Goal: Task Accomplishment & Management: Manage account settings

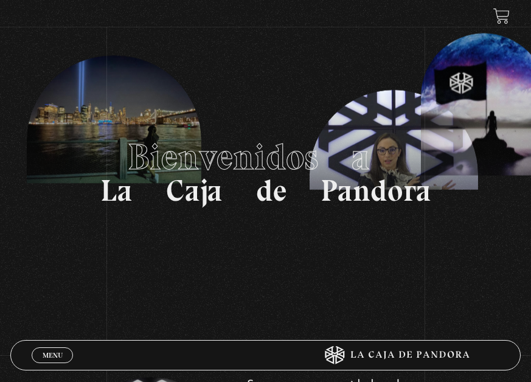
click at [53, 261] on span "Menu" at bounding box center [53, 355] width 20 height 7
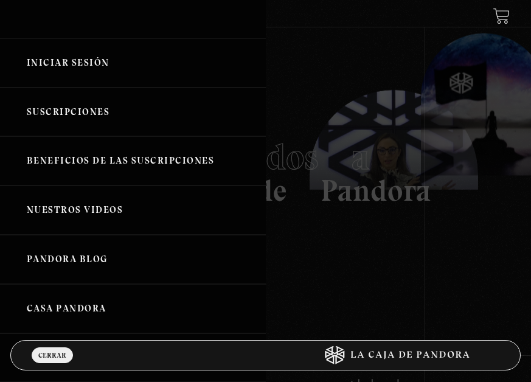
click at [83, 66] on link "Iniciar Sesión" at bounding box center [133, 62] width 266 height 49
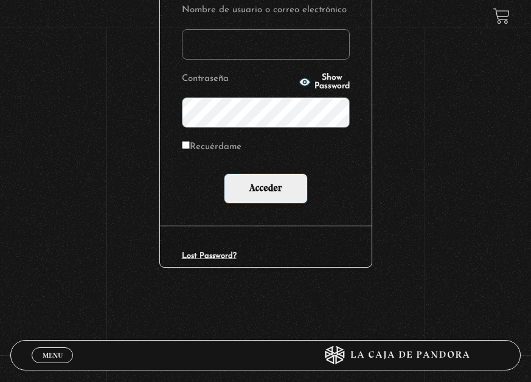
scroll to position [183, 0]
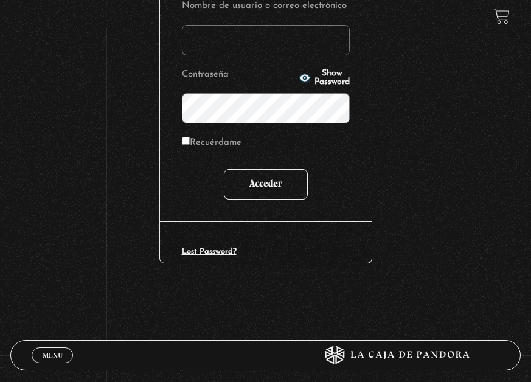
type input "arguedasivonne@gmail.com"
click at [259, 181] on input "Acceder" at bounding box center [266, 184] width 84 height 30
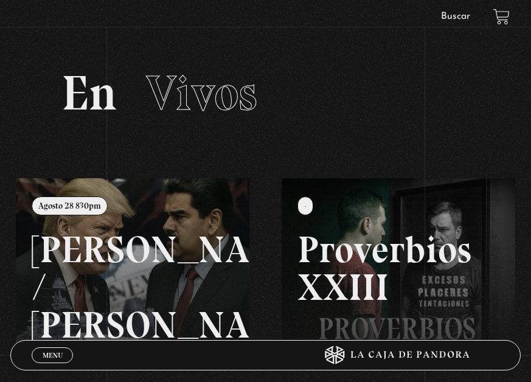
click at [116, 240] on link at bounding box center [281, 369] width 531 height 382
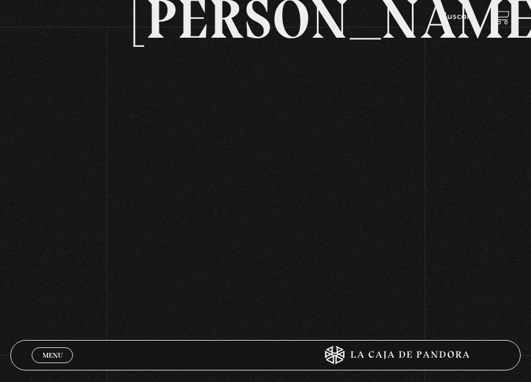
scroll to position [122, 0]
